Goal: Task Accomplishment & Management: Complete application form

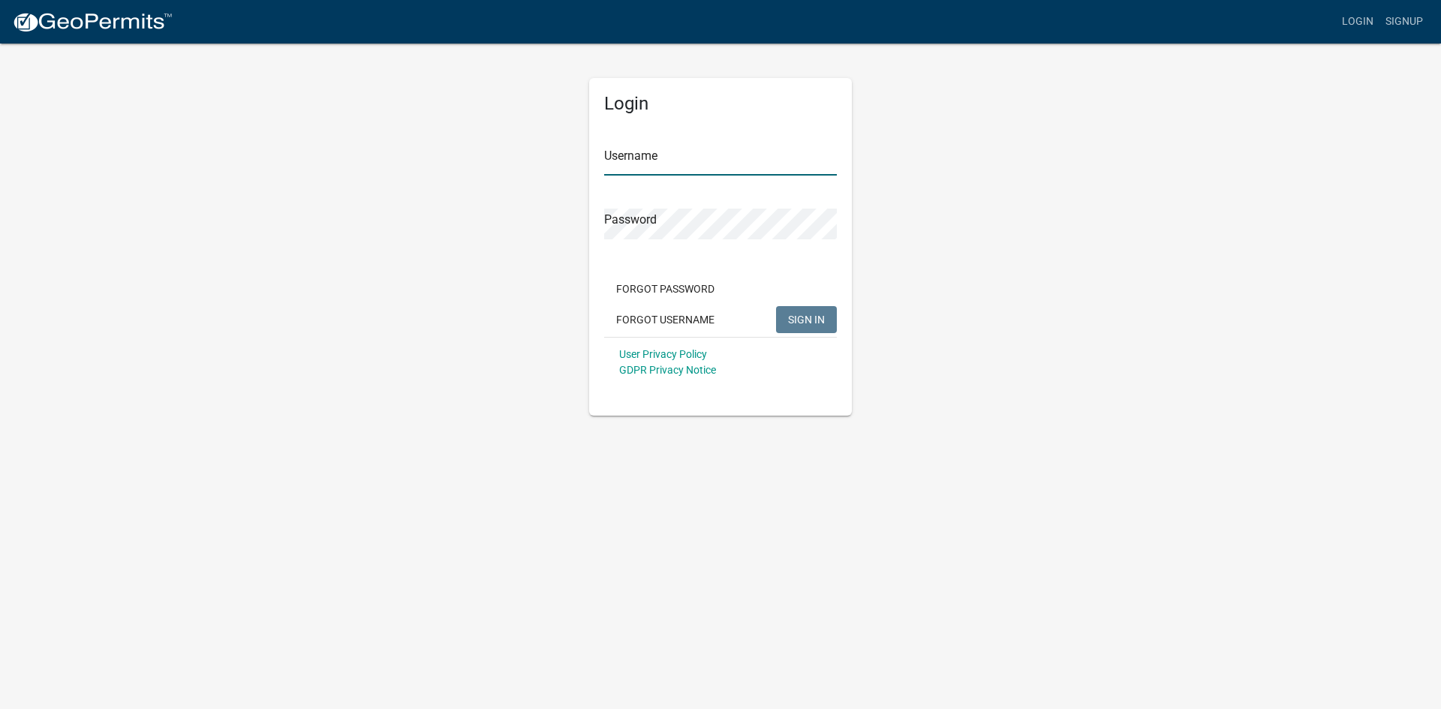
type input "SolentialPM"
click at [806, 315] on span "SIGN IN" at bounding box center [806, 319] width 37 height 12
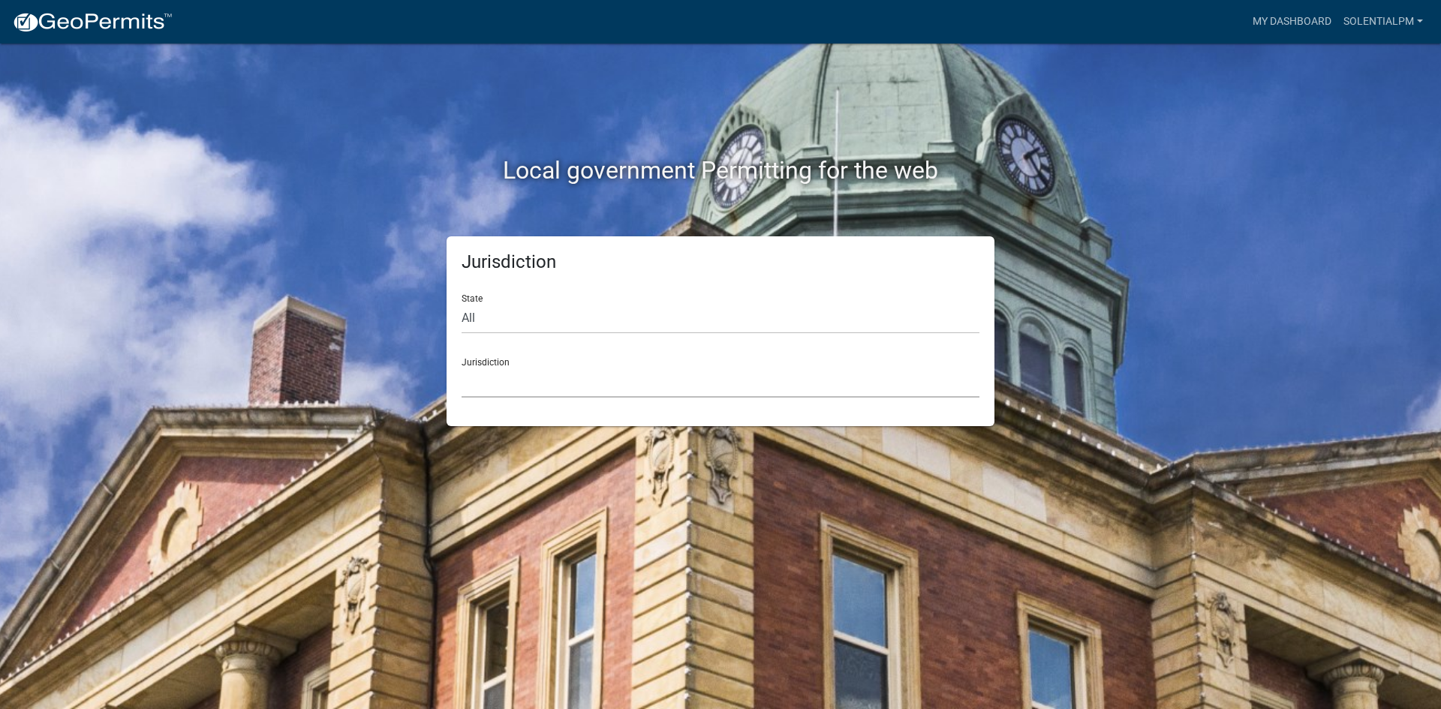
click at [670, 368] on select "[GEOGRAPHIC_DATA], [US_STATE] [GEOGRAPHIC_DATA], [US_STATE][PERSON_NAME][GEOGRA…" at bounding box center [721, 382] width 518 height 31
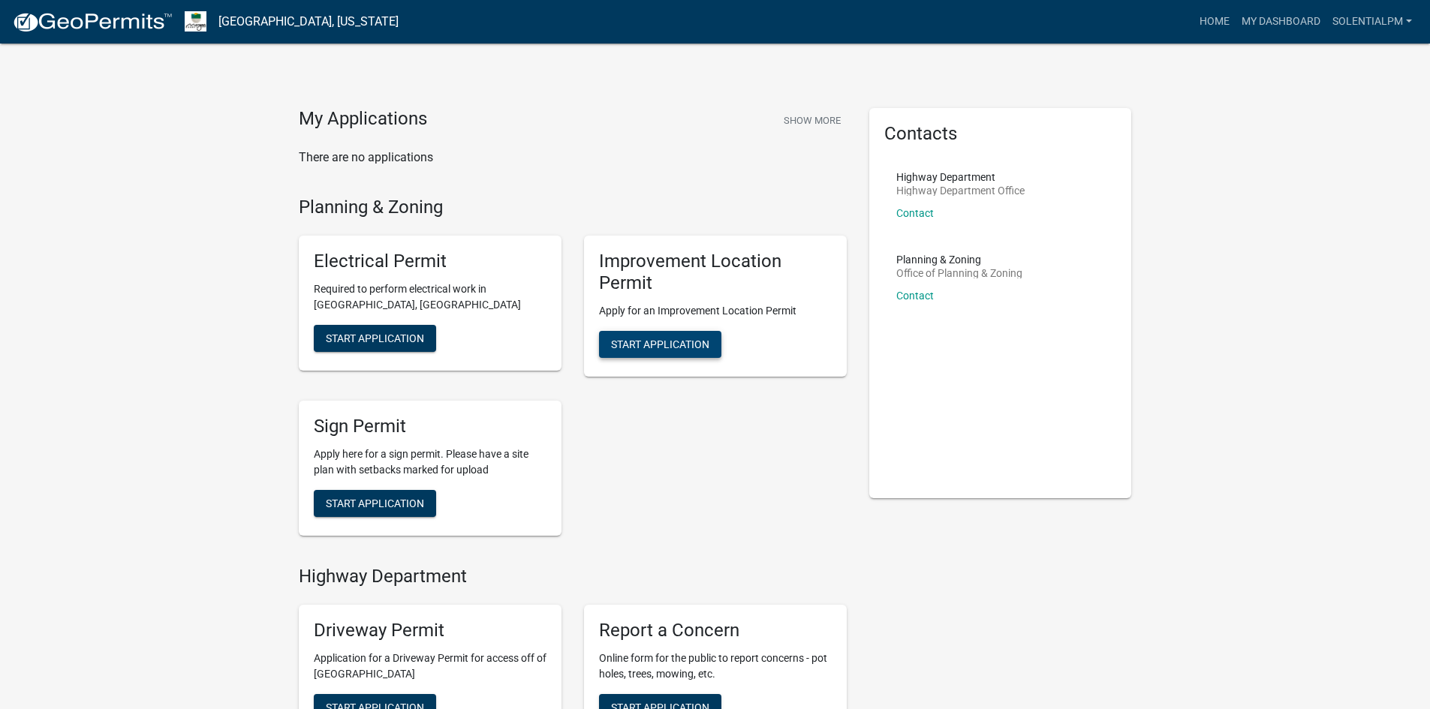
click at [685, 348] on span "Start Application" at bounding box center [660, 344] width 98 height 12
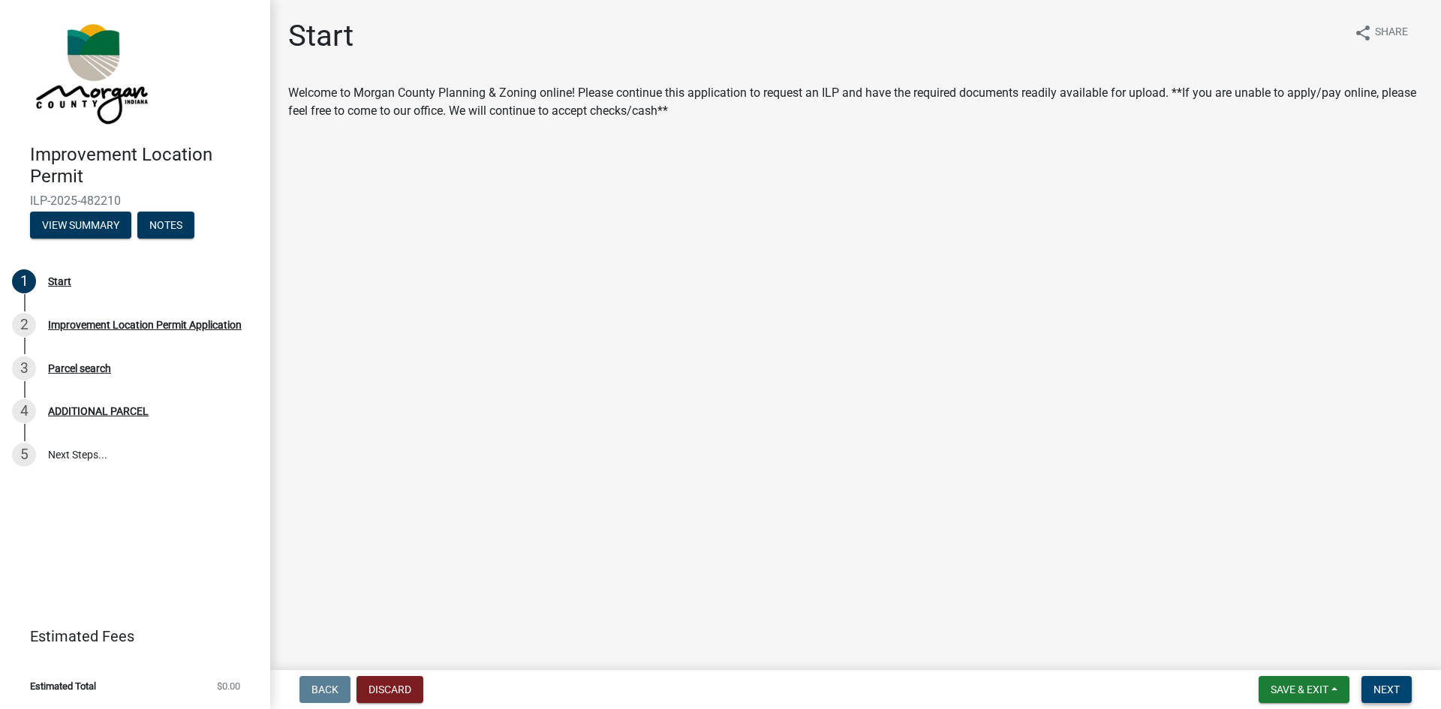
click at [1378, 684] on span "Next" at bounding box center [1387, 690] width 26 height 12
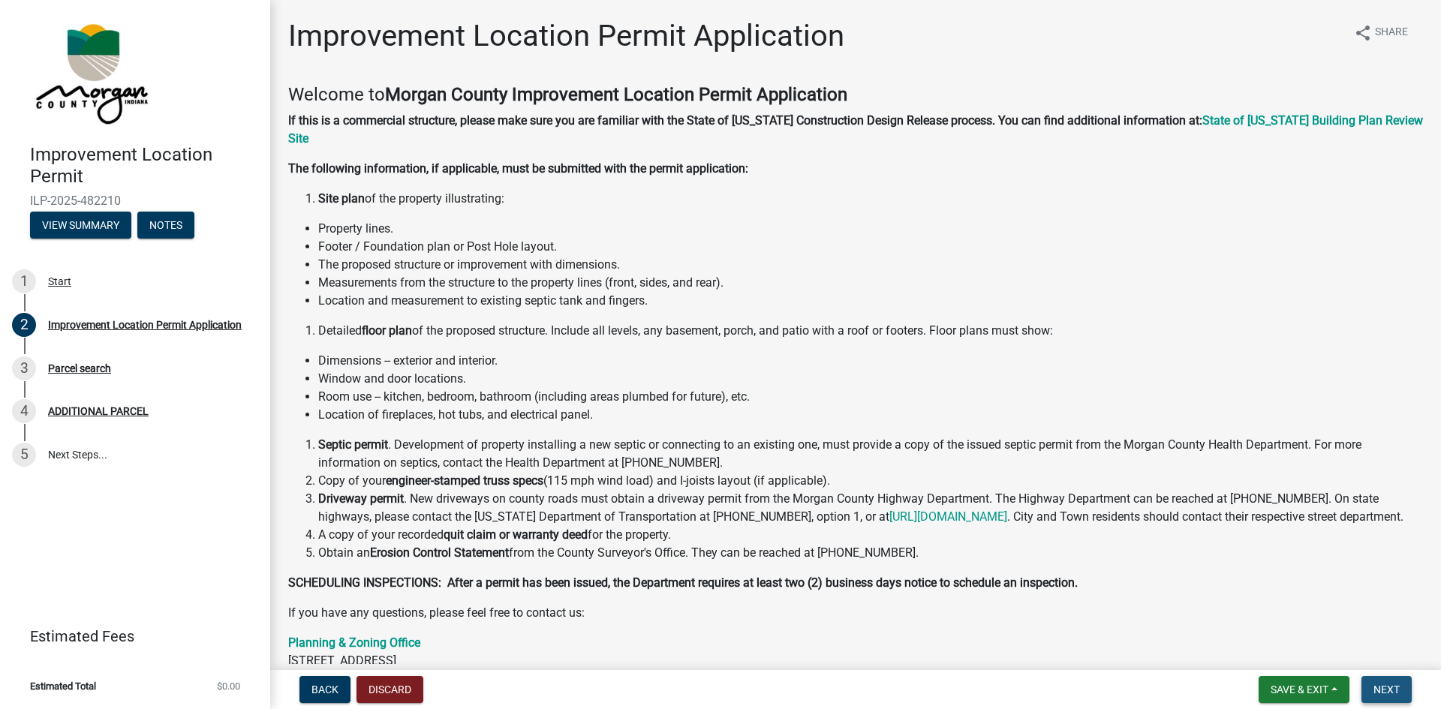
click at [1381, 684] on span "Next" at bounding box center [1387, 690] width 26 height 12
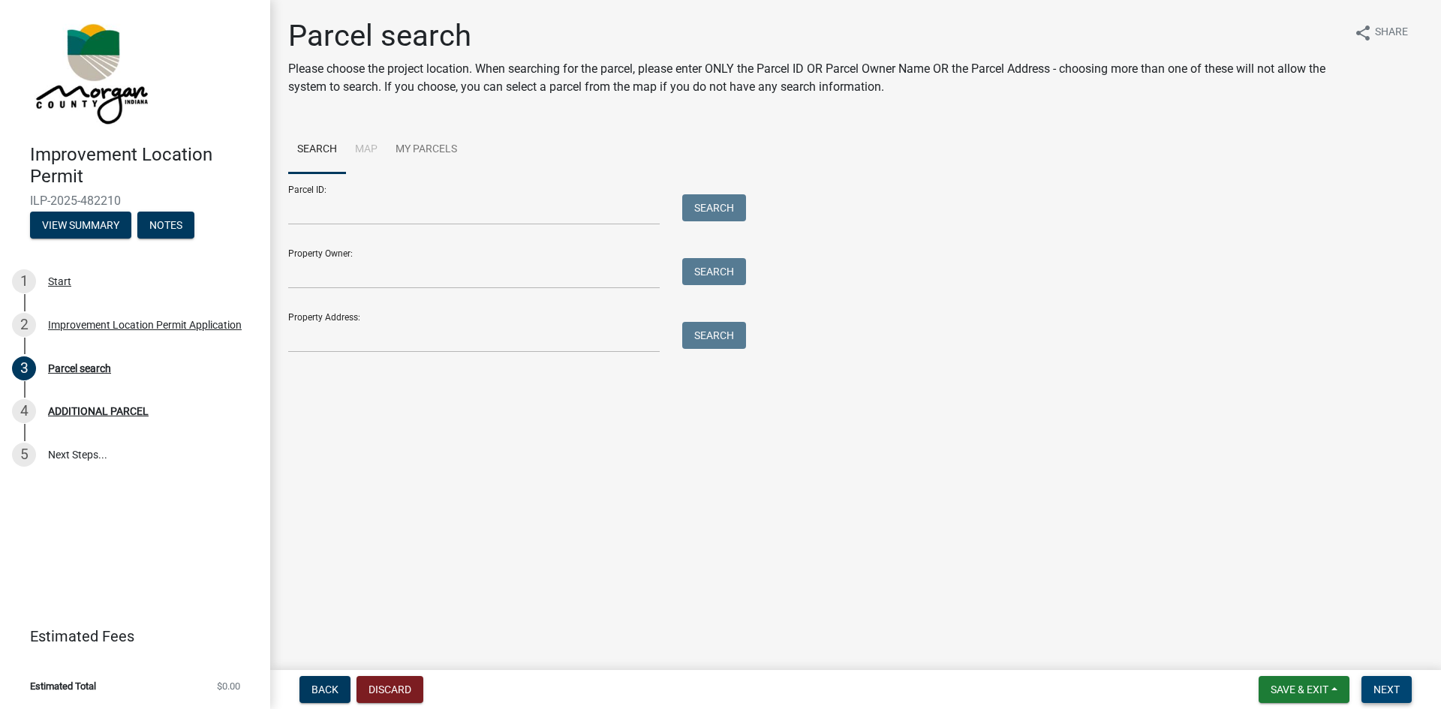
click at [1381, 684] on span "Next" at bounding box center [1387, 690] width 26 height 12
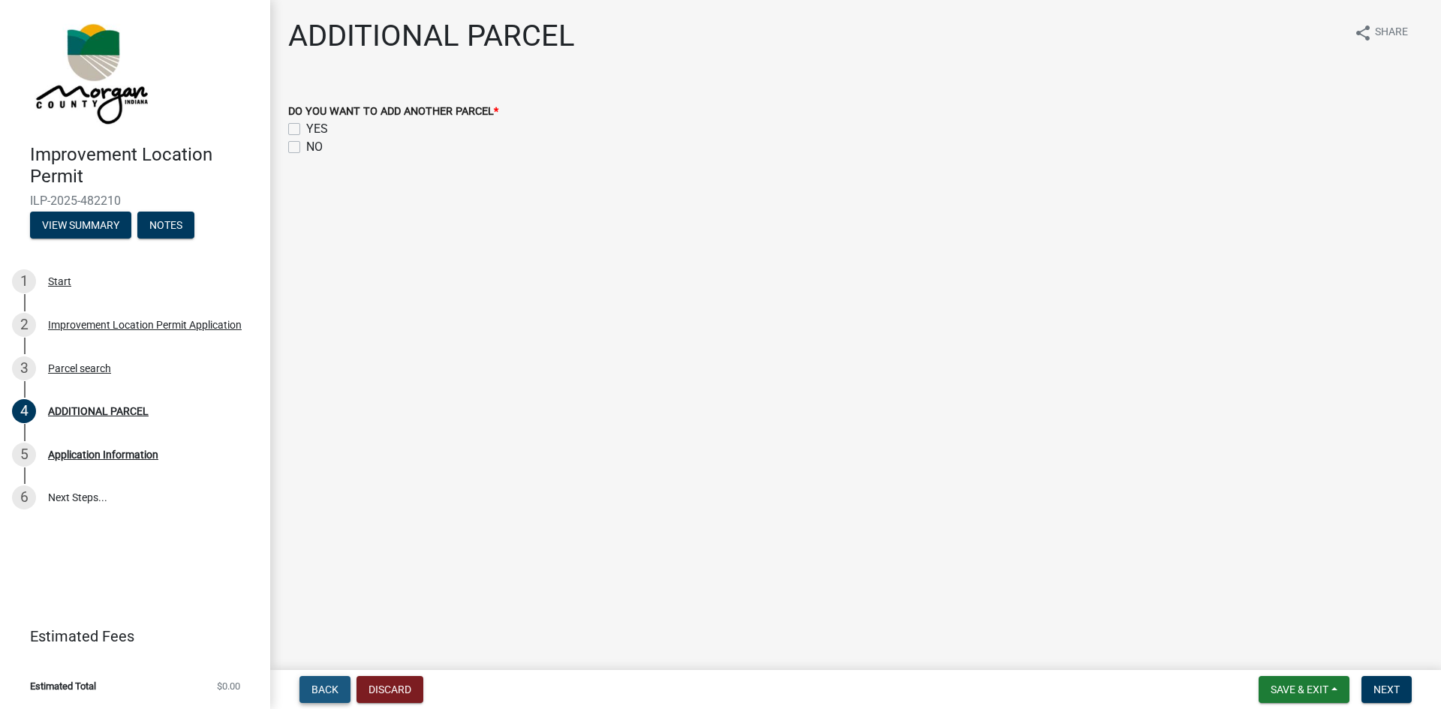
click at [320, 687] on span "Back" at bounding box center [325, 690] width 27 height 12
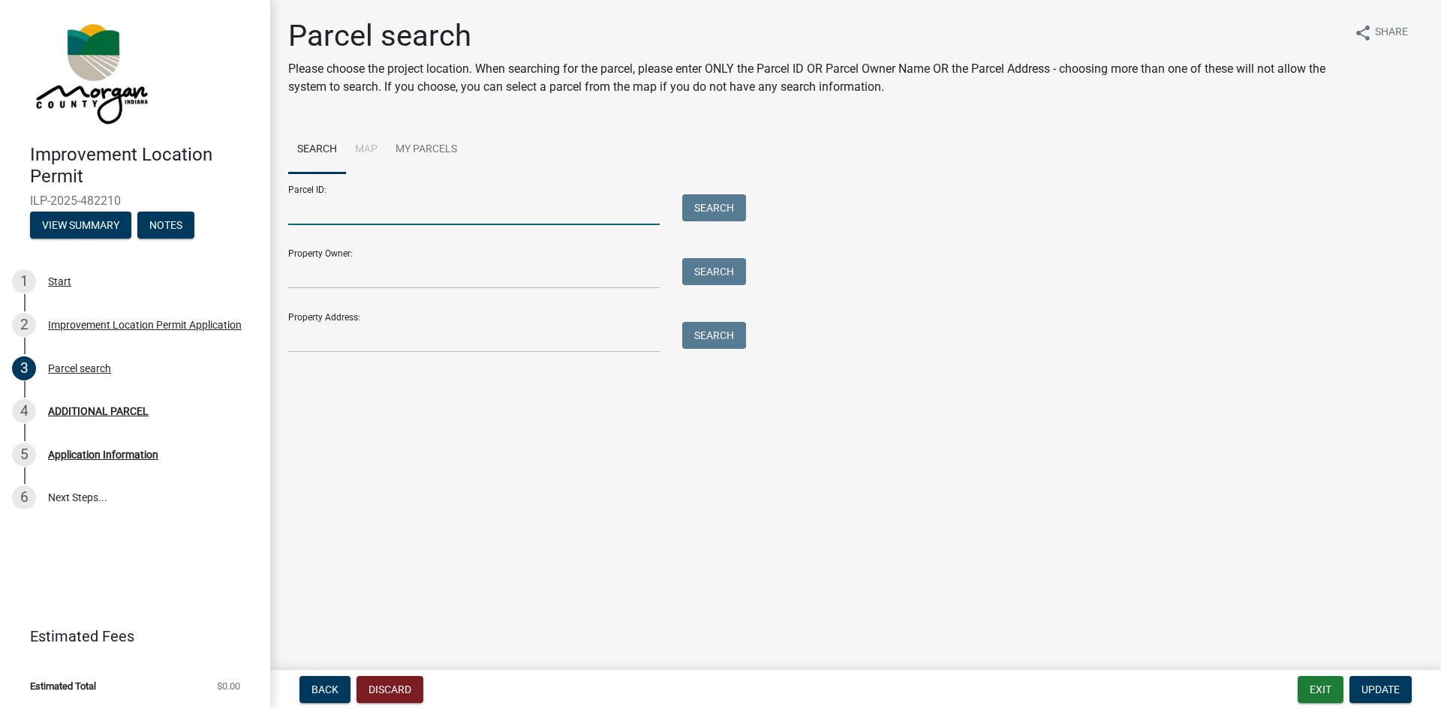
click at [350, 208] on input "Parcel ID:" at bounding box center [474, 209] width 372 height 31
click at [366, 278] on input "Property Owner:" at bounding box center [474, 273] width 372 height 31
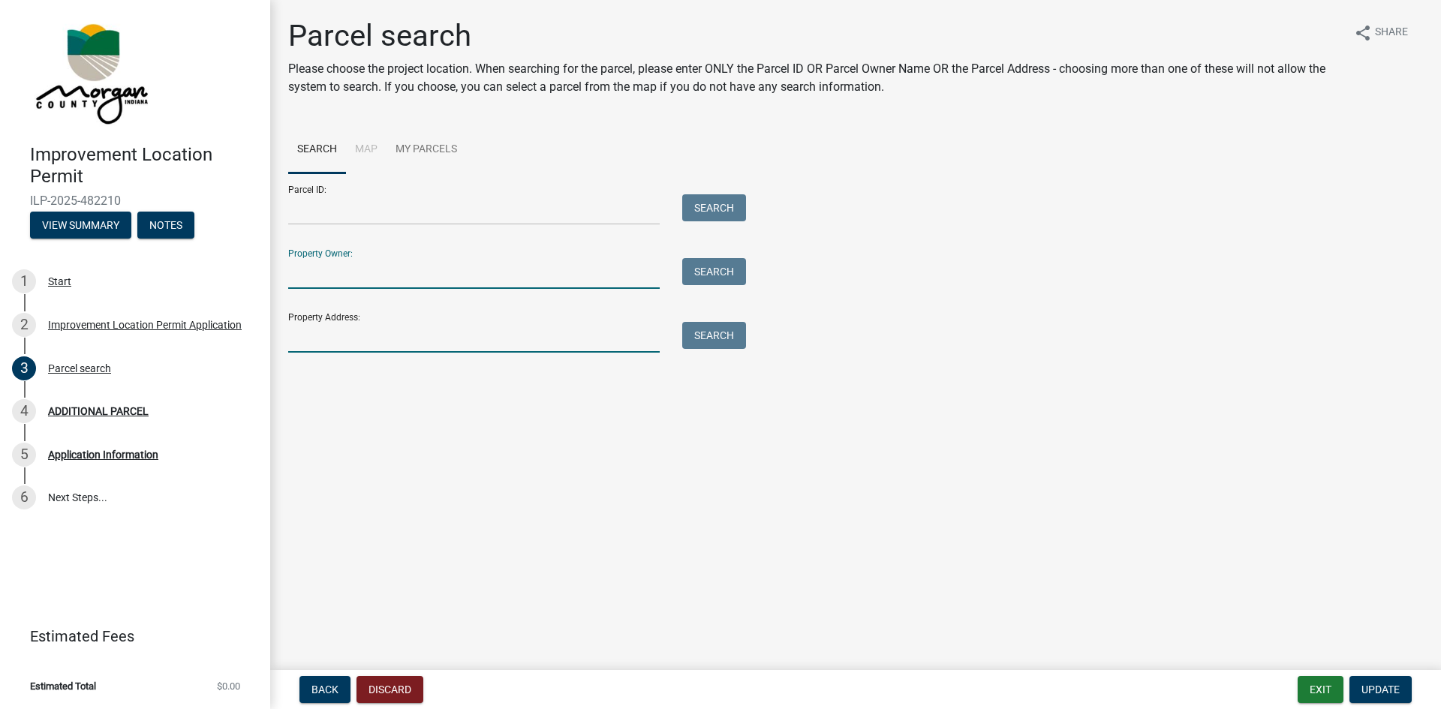
click at [411, 334] on input "Property Address:" at bounding box center [474, 337] width 372 height 31
type input "[STREET_ADDRESS]"
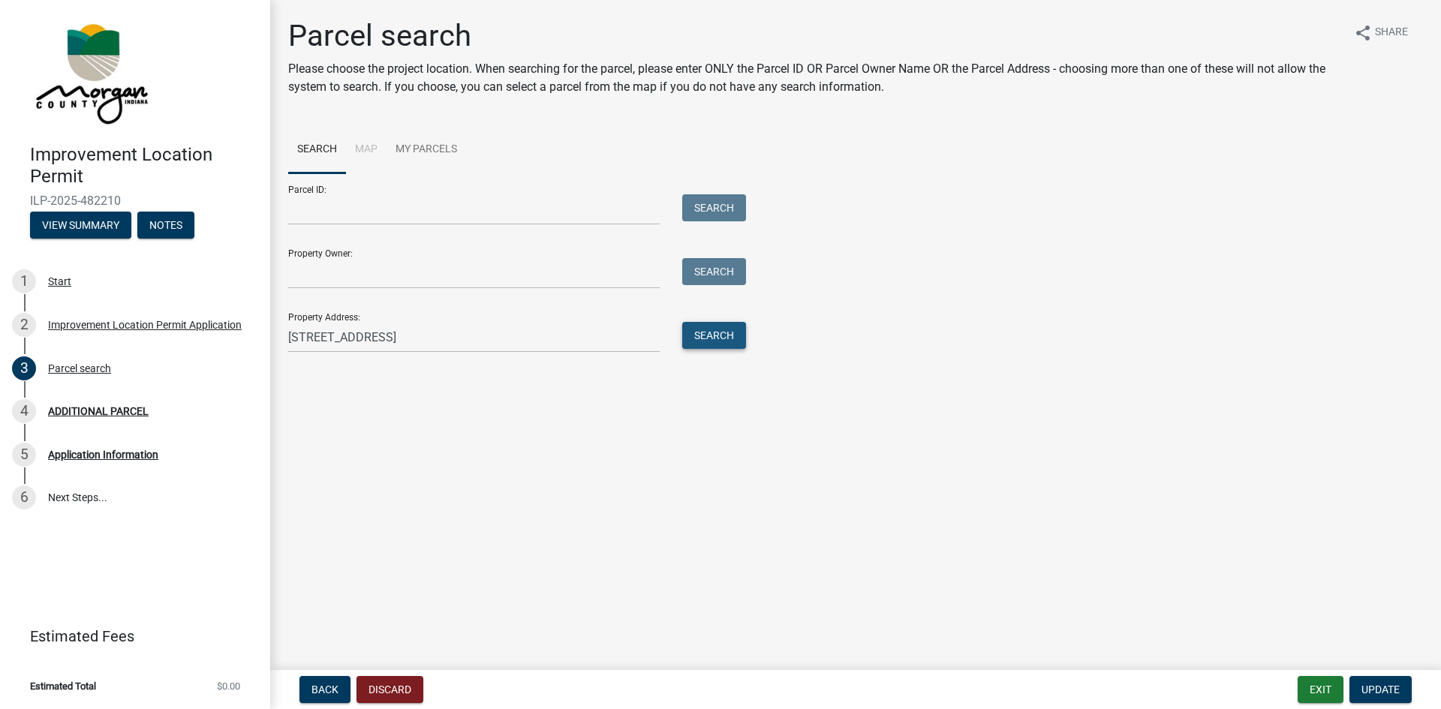
click at [688, 336] on button "Search" at bounding box center [714, 335] width 64 height 27
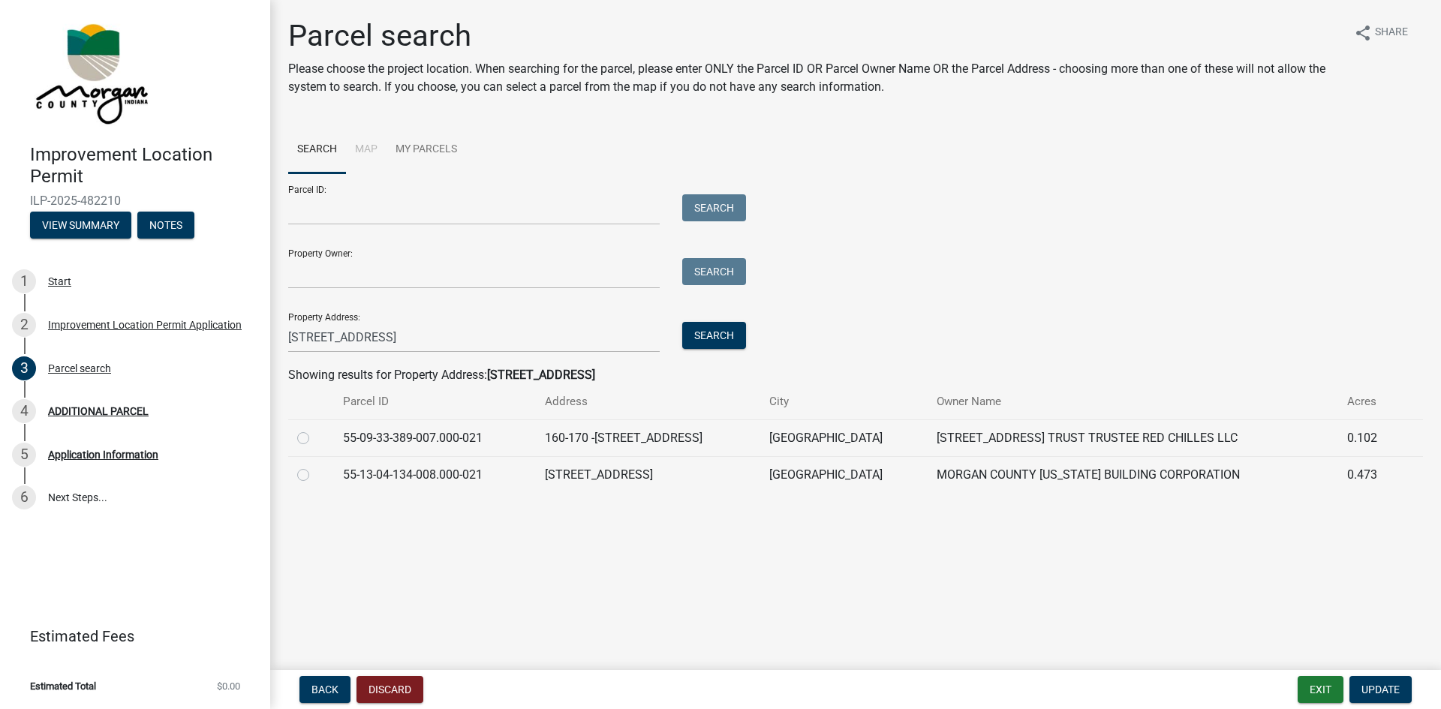
click at [896, 481] on td "[GEOGRAPHIC_DATA]" at bounding box center [844, 474] width 168 height 37
click at [585, 474] on td "[STREET_ADDRESS]" at bounding box center [648, 474] width 224 height 37
click at [313, 473] on div at bounding box center [311, 475] width 28 height 18
click at [315, 466] on label at bounding box center [315, 466] width 0 height 0
click at [315, 476] on input "radio" at bounding box center [320, 471] width 10 height 10
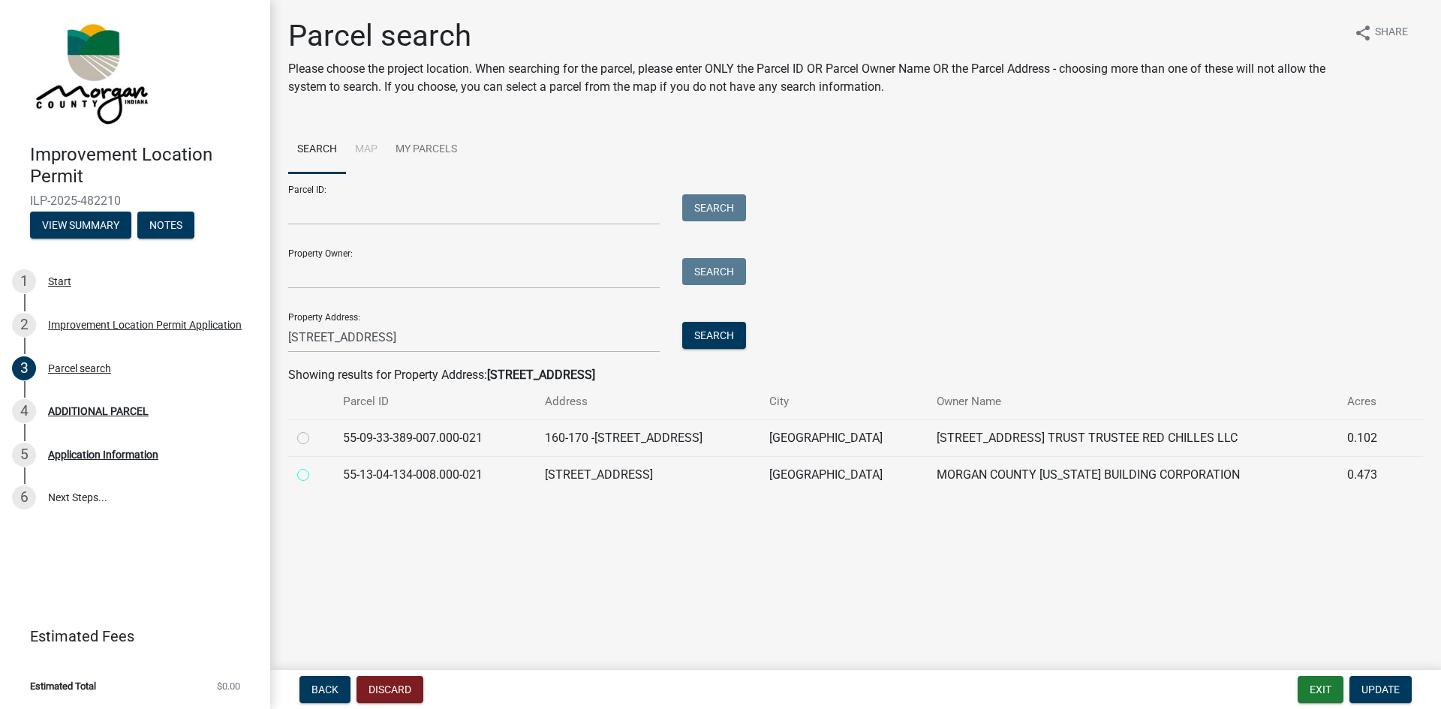
radio input "true"
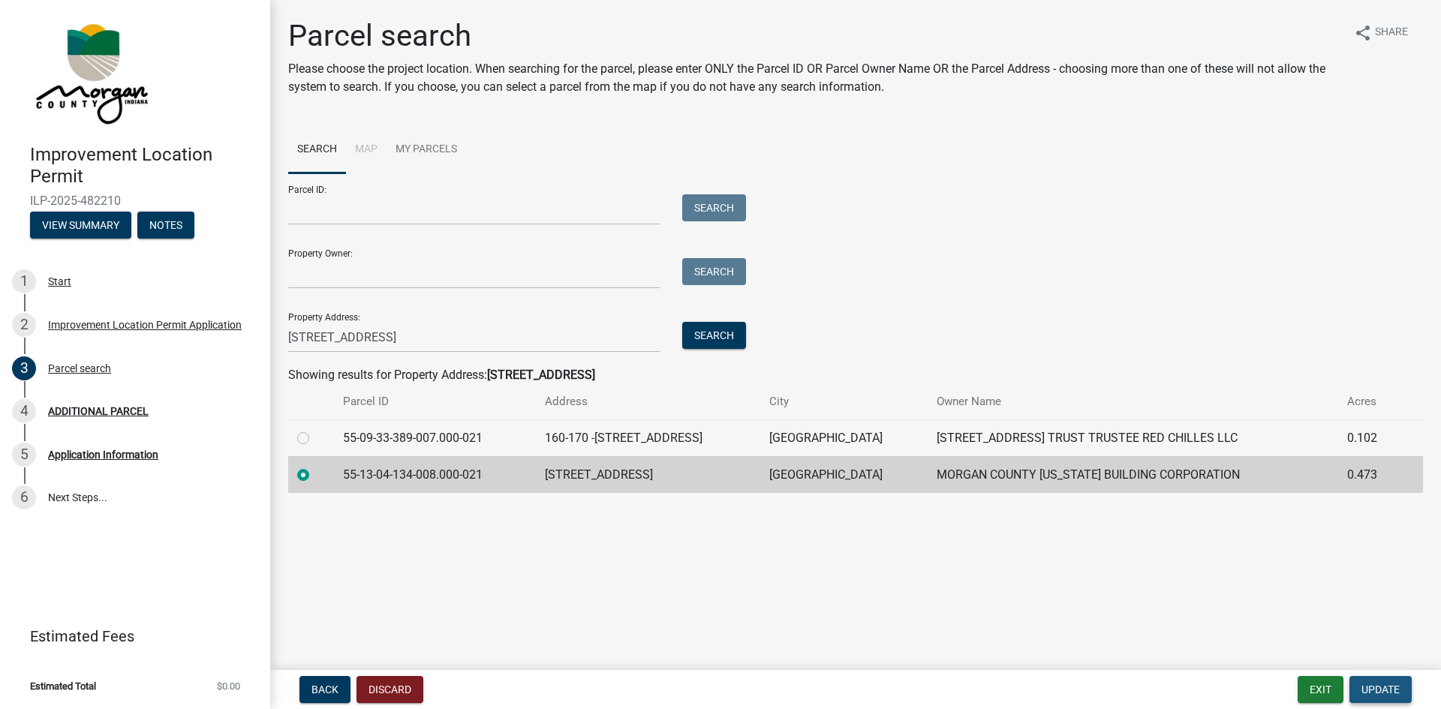
click at [1395, 695] on span "Update" at bounding box center [1381, 690] width 38 height 12
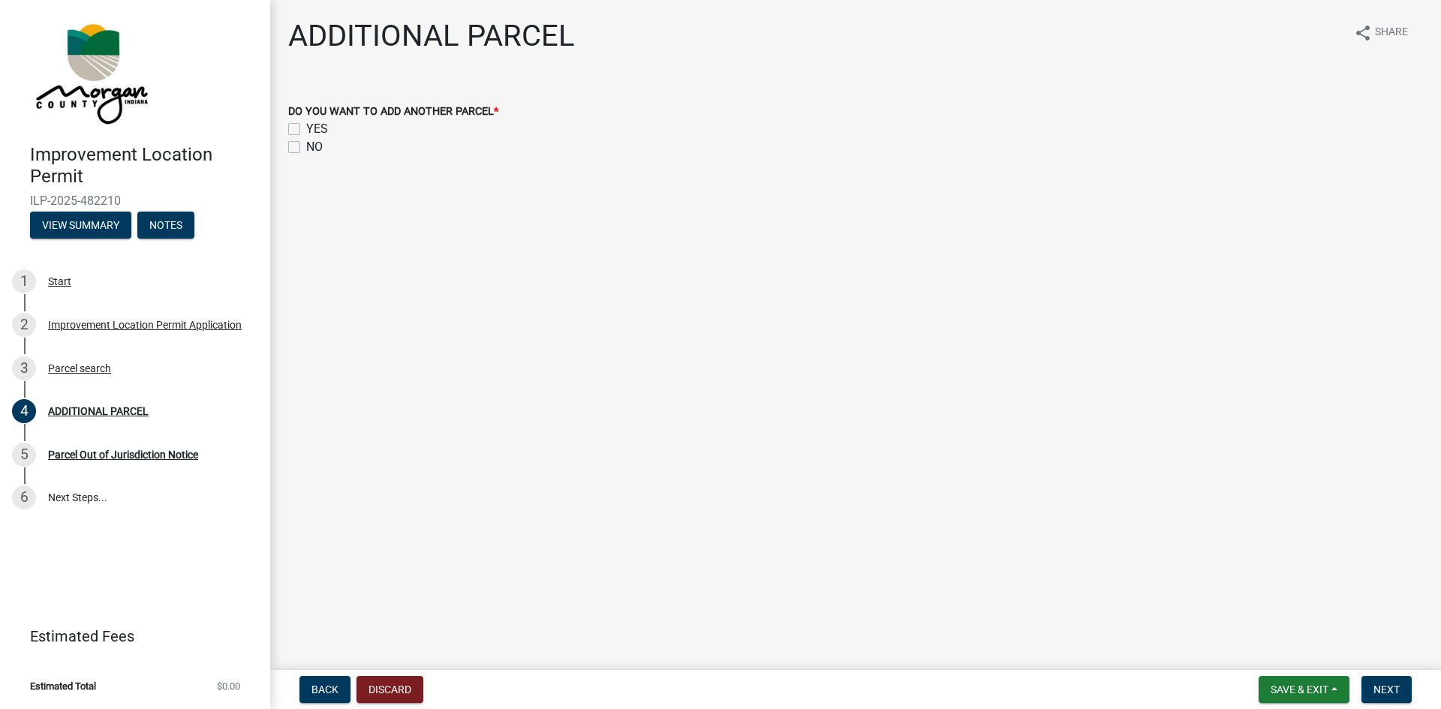
click at [306, 147] on label "NO" at bounding box center [314, 147] width 17 height 18
click at [306, 147] on input "NO" at bounding box center [311, 143] width 10 height 10
checkbox input "true"
checkbox input "false"
checkbox input "true"
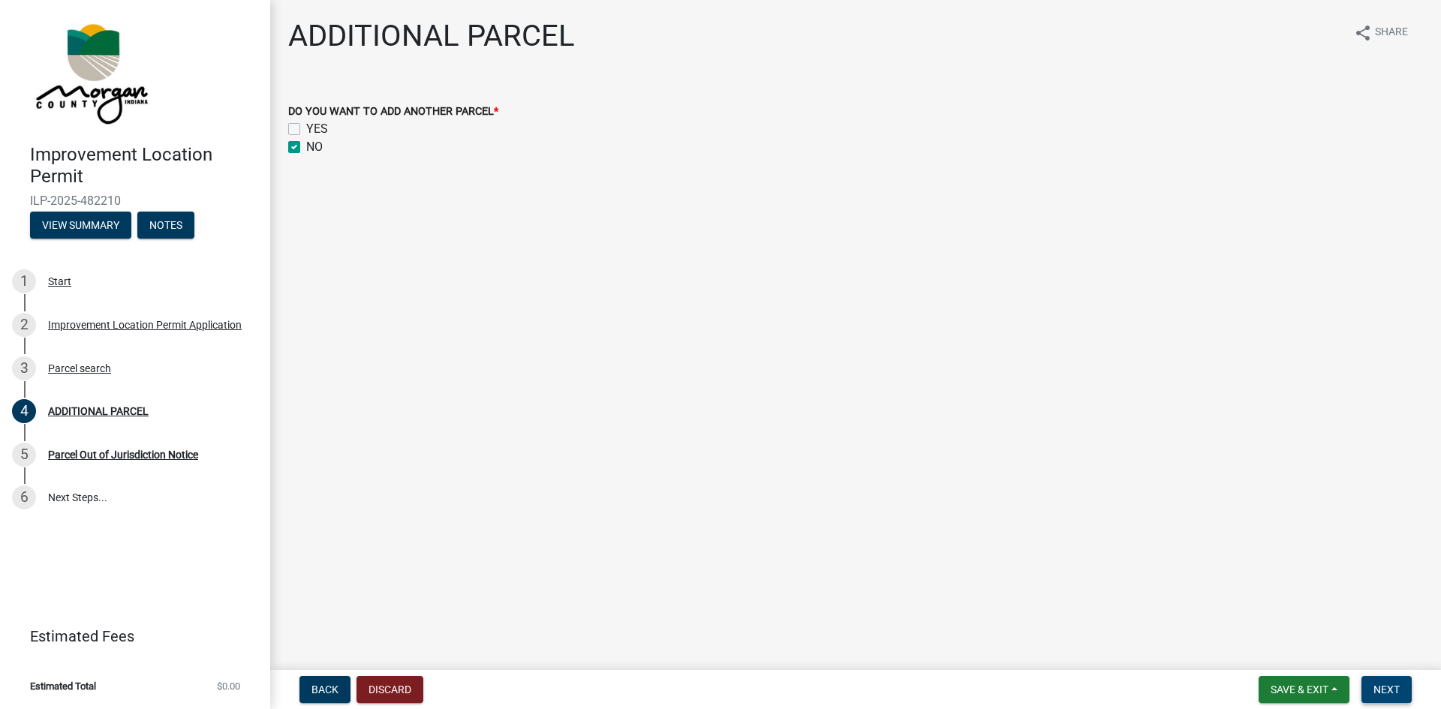
click at [1374, 684] on span "Next" at bounding box center [1387, 690] width 26 height 12
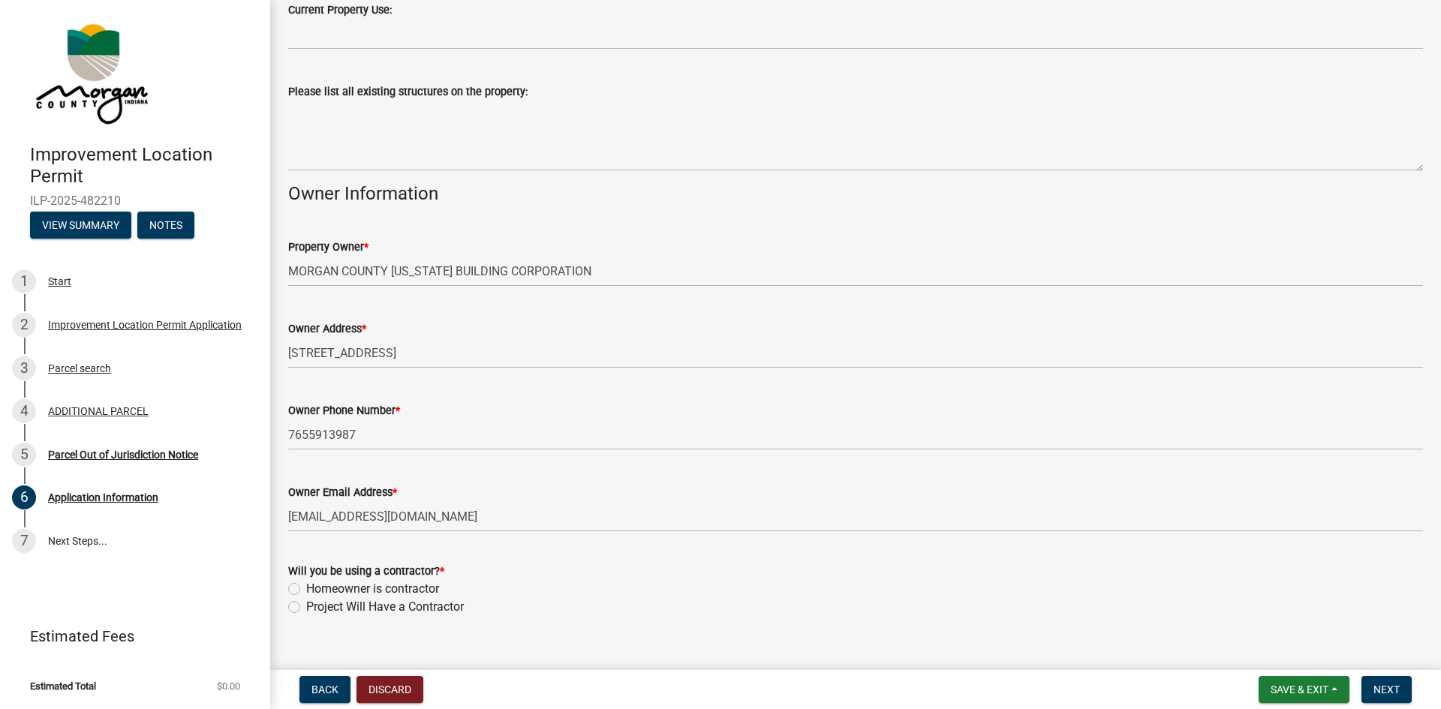
scroll to position [572, 0]
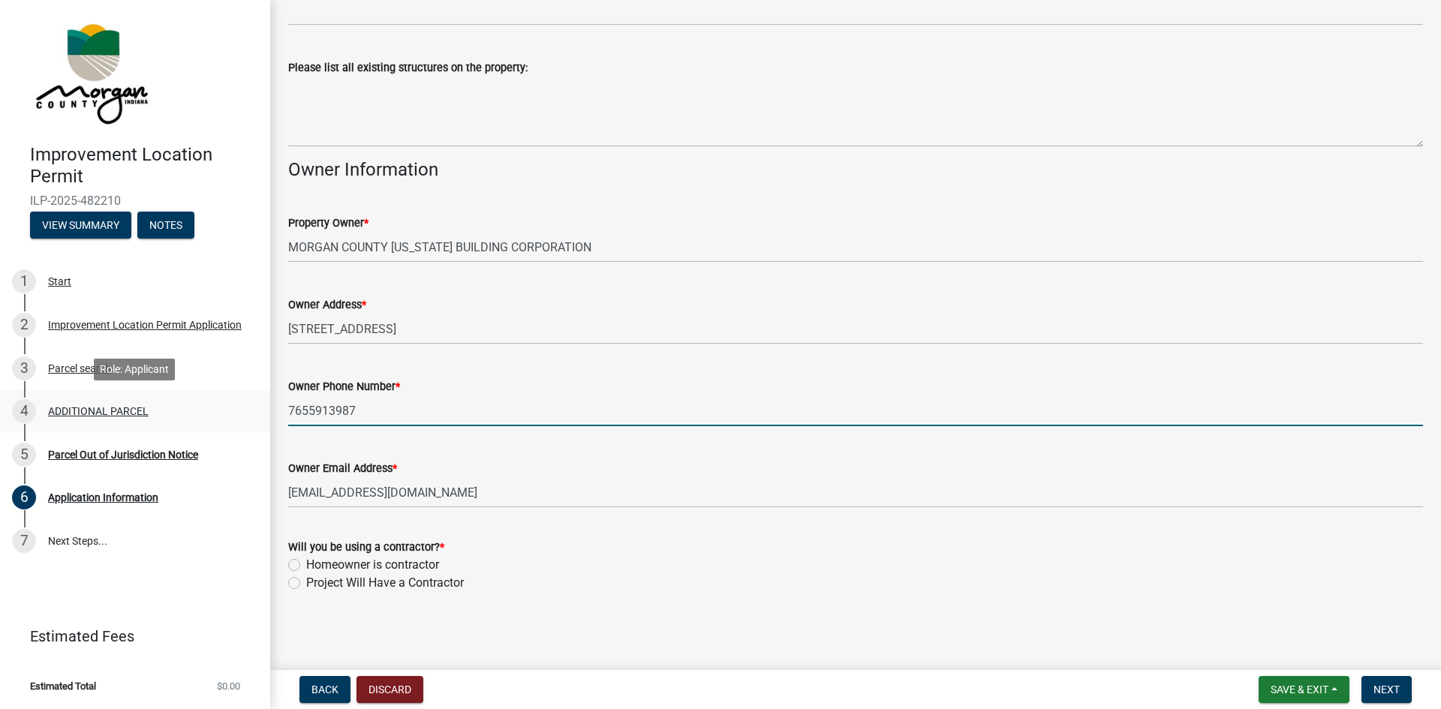
drag, startPoint x: 437, startPoint y: 411, endPoint x: 254, endPoint y: 420, distance: 183.4
click at [254, 420] on div "Improvement Location Permit ILP-2025-482210 View Summary Notes 1 Start 2 Improv…" at bounding box center [720, 354] width 1441 height 709
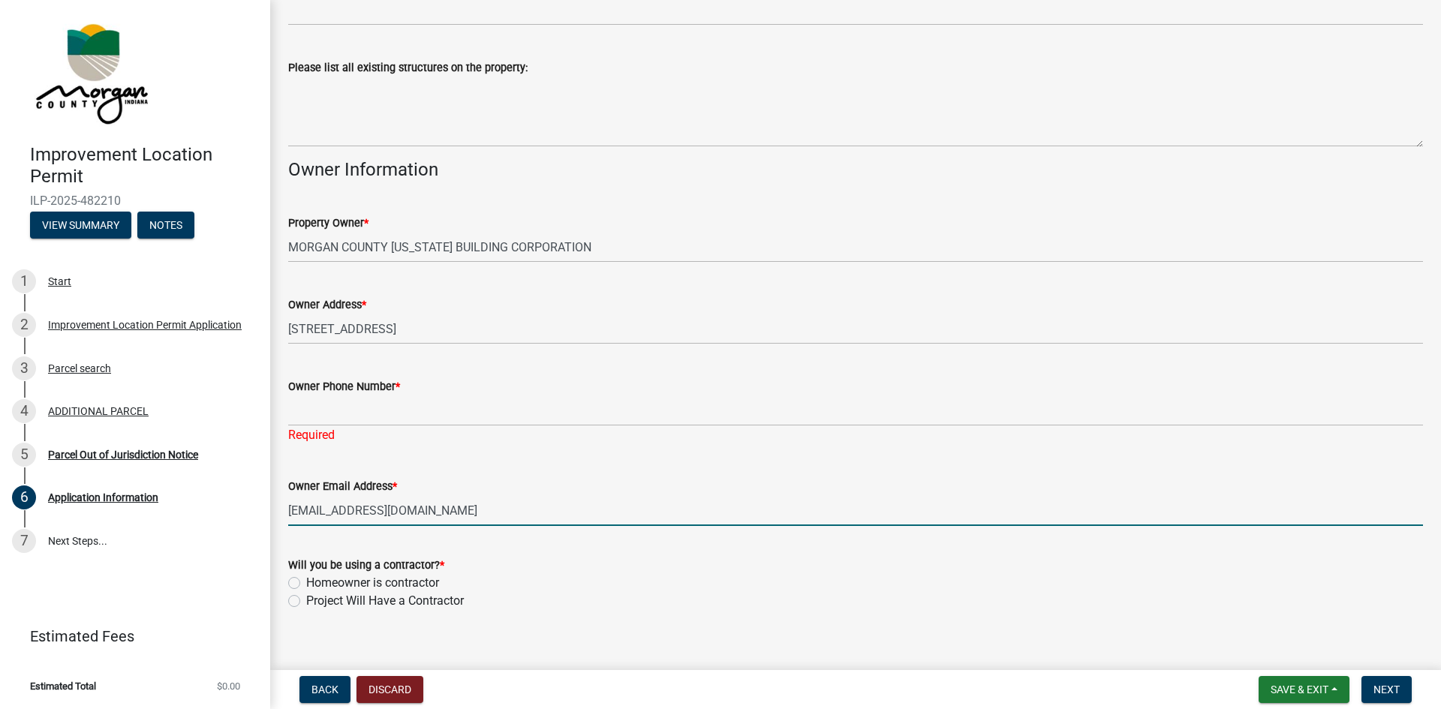
drag, startPoint x: 501, startPoint y: 498, endPoint x: 278, endPoint y: 497, distance: 223.7
click at [278, 497] on div "Owner Email Address * [EMAIL_ADDRESS][DOMAIN_NAME]" at bounding box center [856, 491] width 1158 height 70
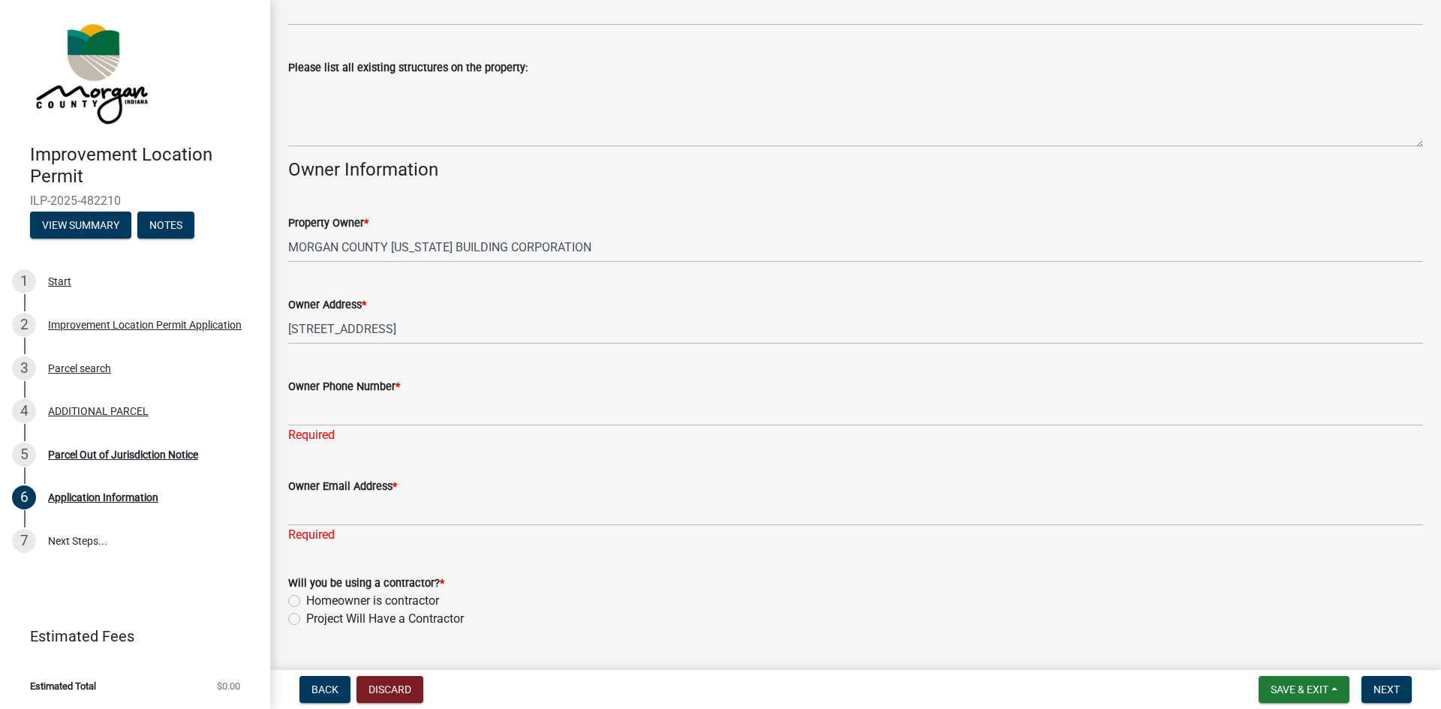
click at [743, 556] on form "Will you be using a contractor? * Homeowner is contractor Project Will Have a C…" at bounding box center [855, 592] width 1135 height 72
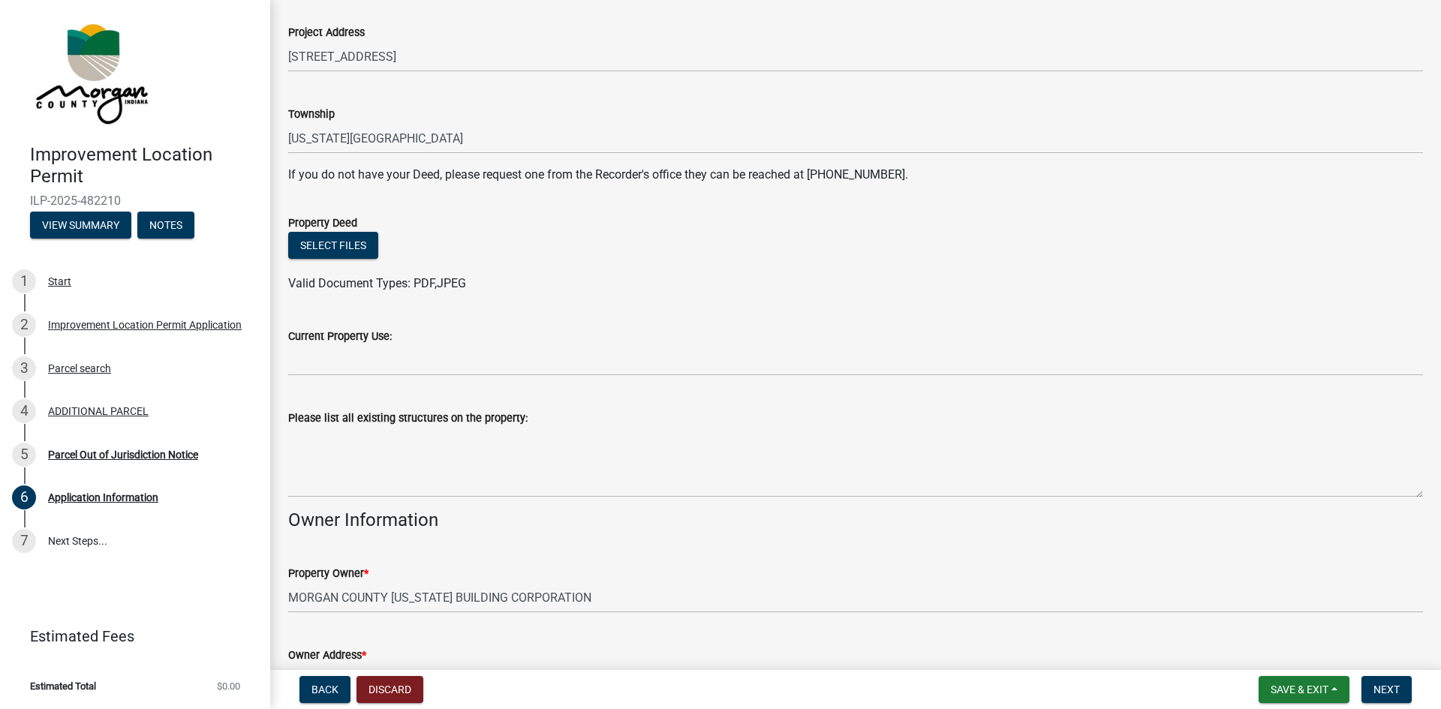
scroll to position [0, 0]
